Goal: Task Accomplishment & Management: Use online tool/utility

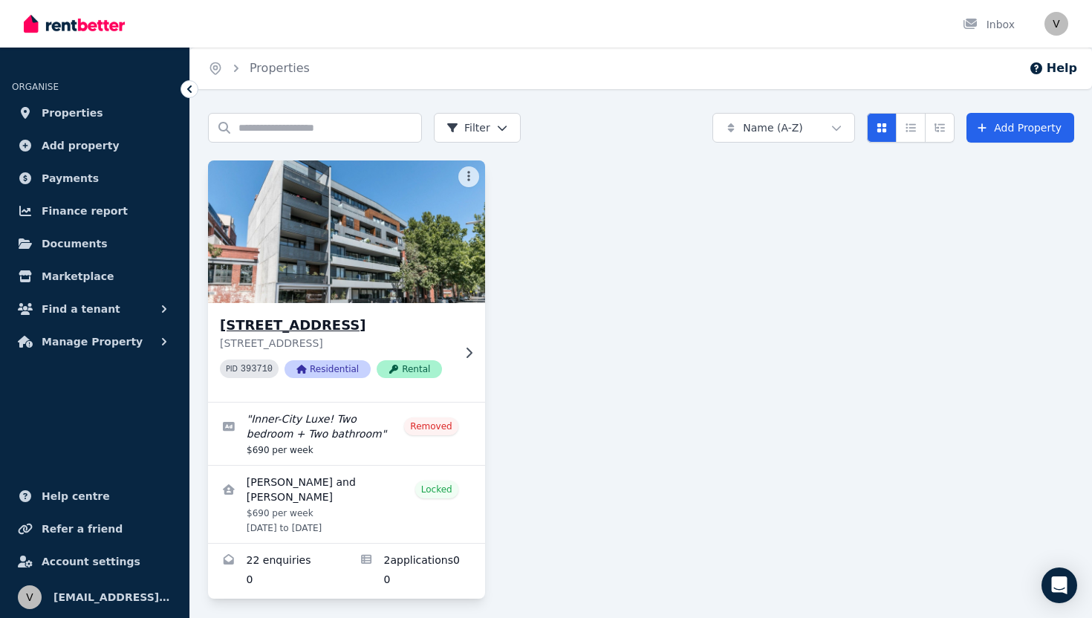
click at [434, 333] on h3 "113/88 Trenerry Cres, Abbotsford" at bounding box center [336, 325] width 232 height 21
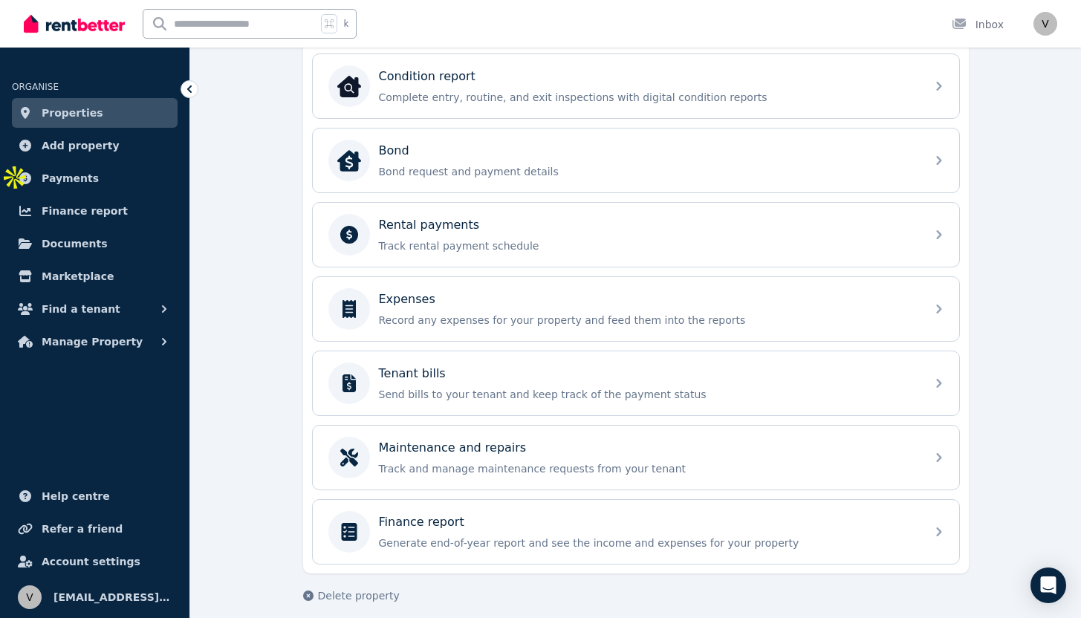
scroll to position [486, 0]
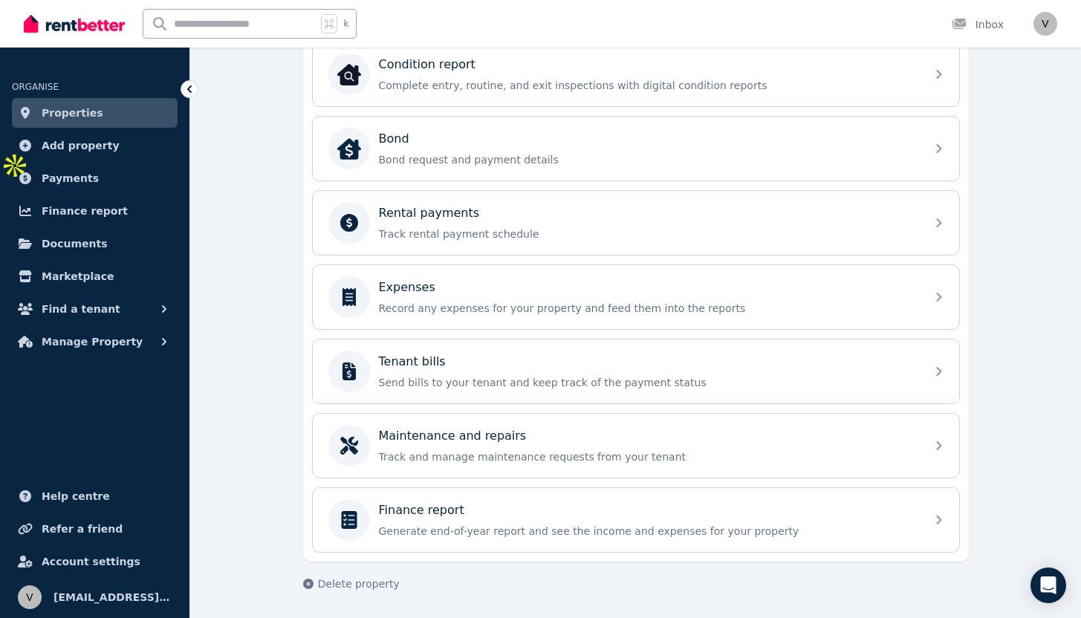
click at [422, 431] on p "Maintenance and repairs" at bounding box center [453, 436] width 148 height 18
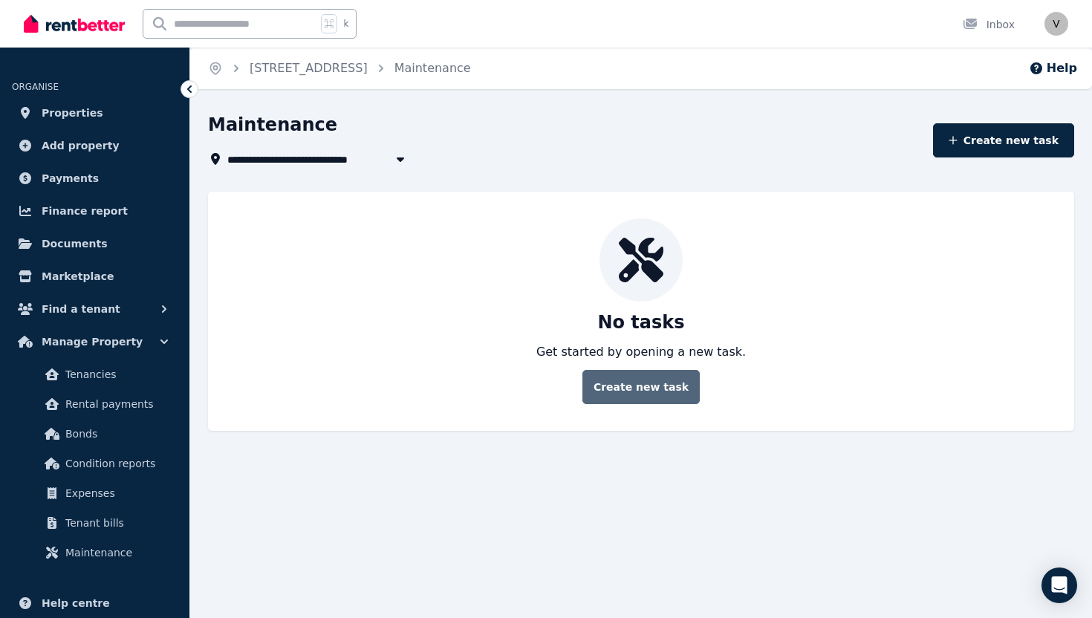
click at [630, 374] on button "Create new task" at bounding box center [640, 387] width 117 height 34
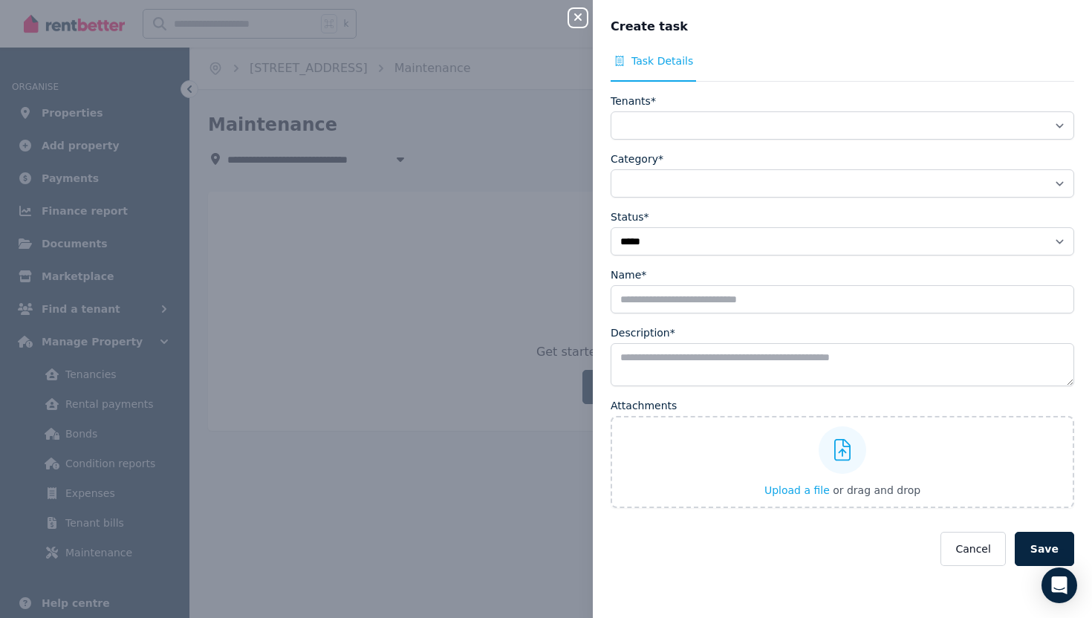
click at [348, 213] on div "**********" at bounding box center [546, 309] width 1092 height 618
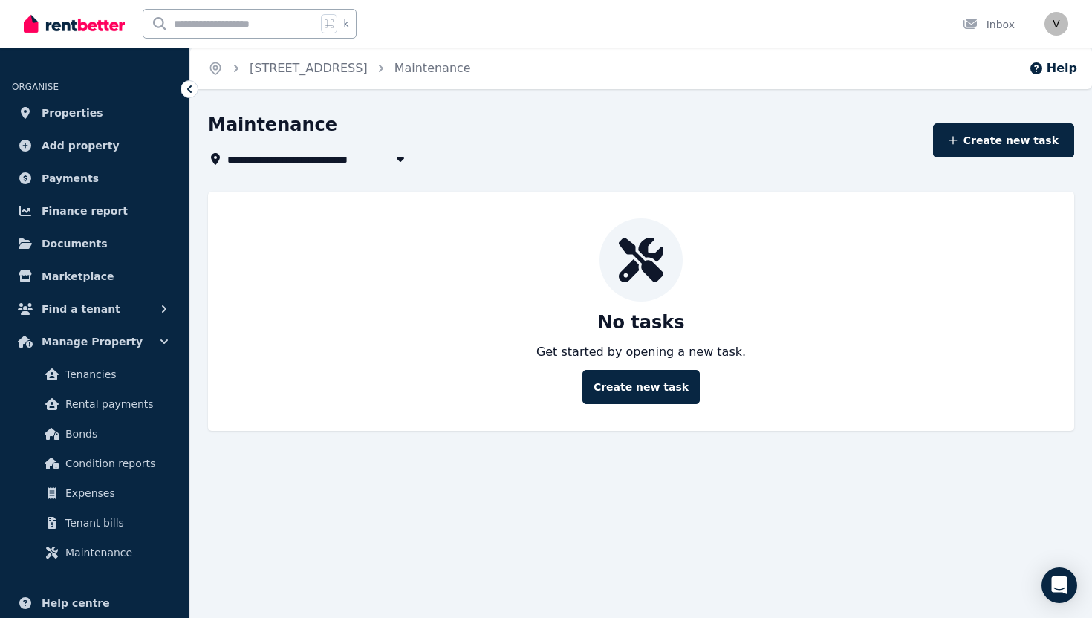
click at [186, 93] on icon at bounding box center [189, 89] width 15 height 15
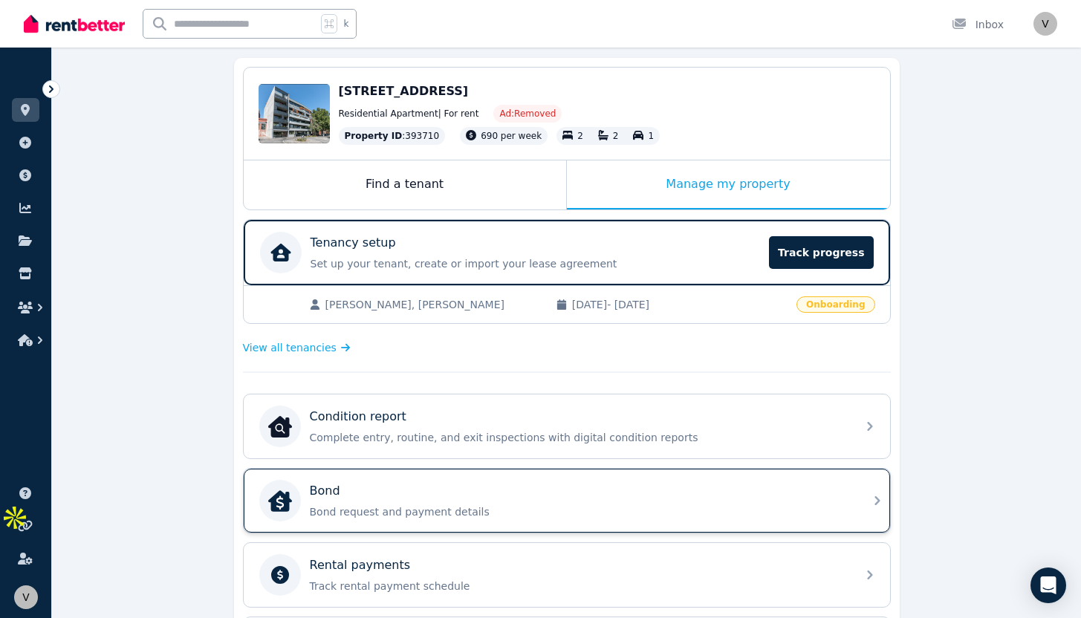
scroll to position [150, 0]
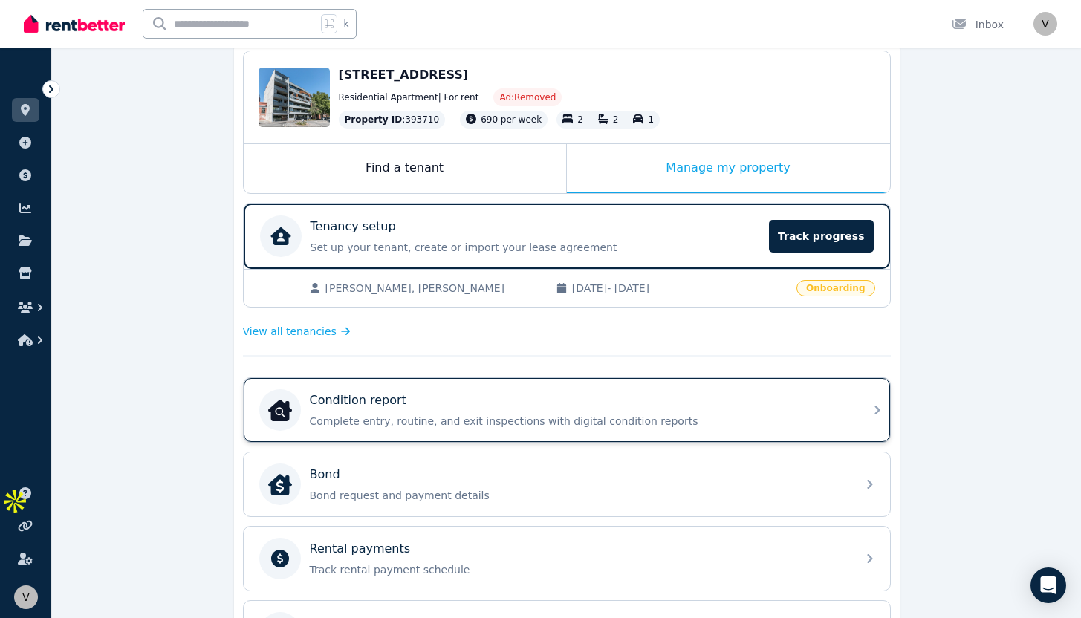
click at [512, 408] on div "Condition report Complete entry, routine, and exit inspections with digital con…" at bounding box center [579, 409] width 538 height 37
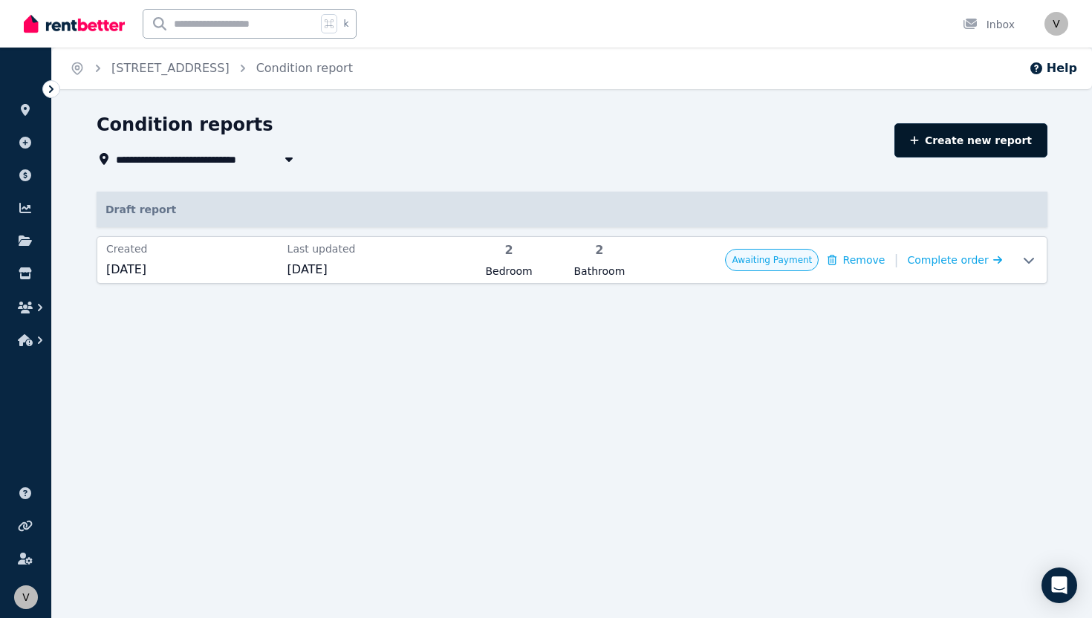
click at [930, 131] on link "Create new report" at bounding box center [970, 140] width 153 height 34
